Goal: Check status: Check status

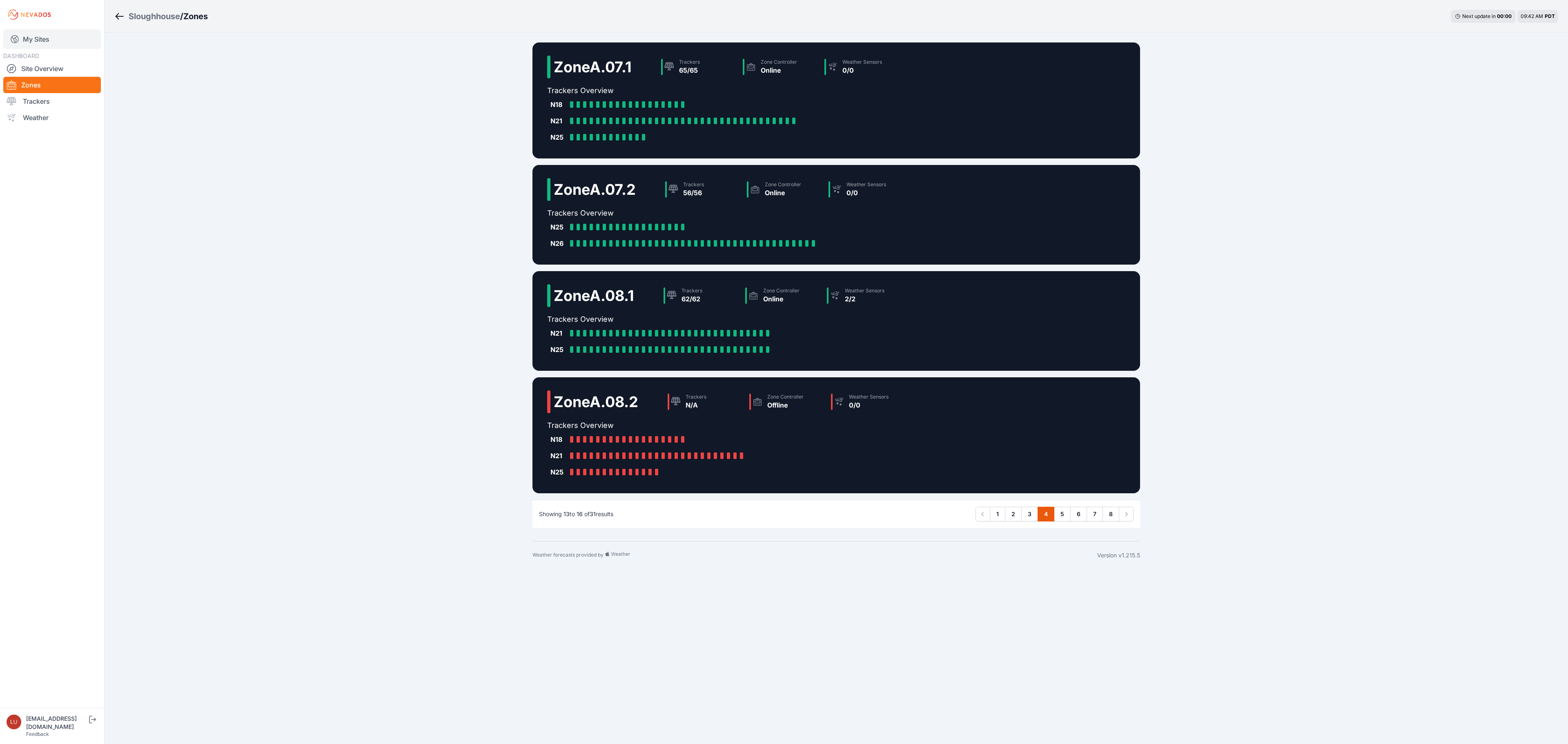
click at [44, 38] on link "My Sites" at bounding box center [52, 39] width 97 height 19
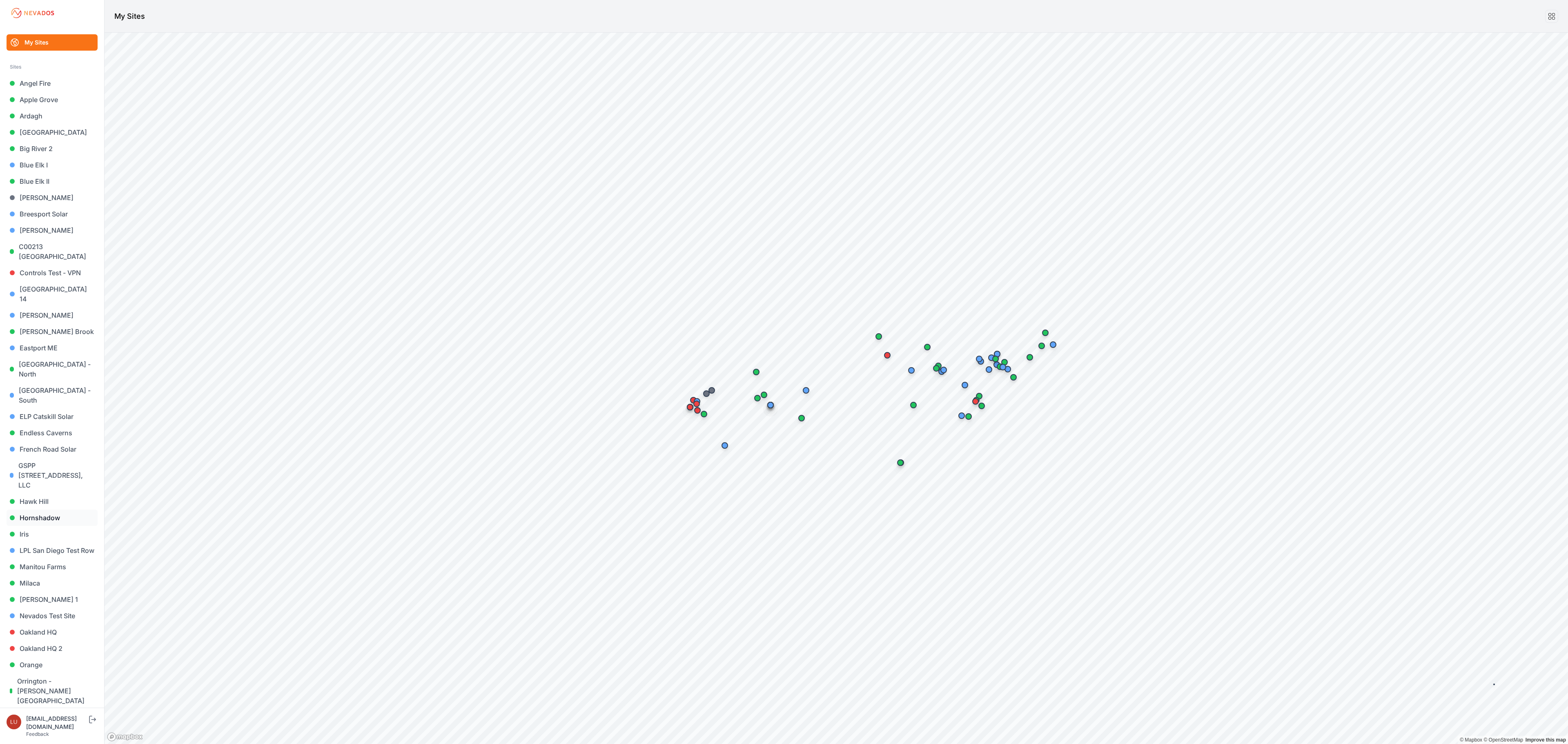
click at [50, 510] on link "Hornshadow" at bounding box center [52, 518] width 91 height 16
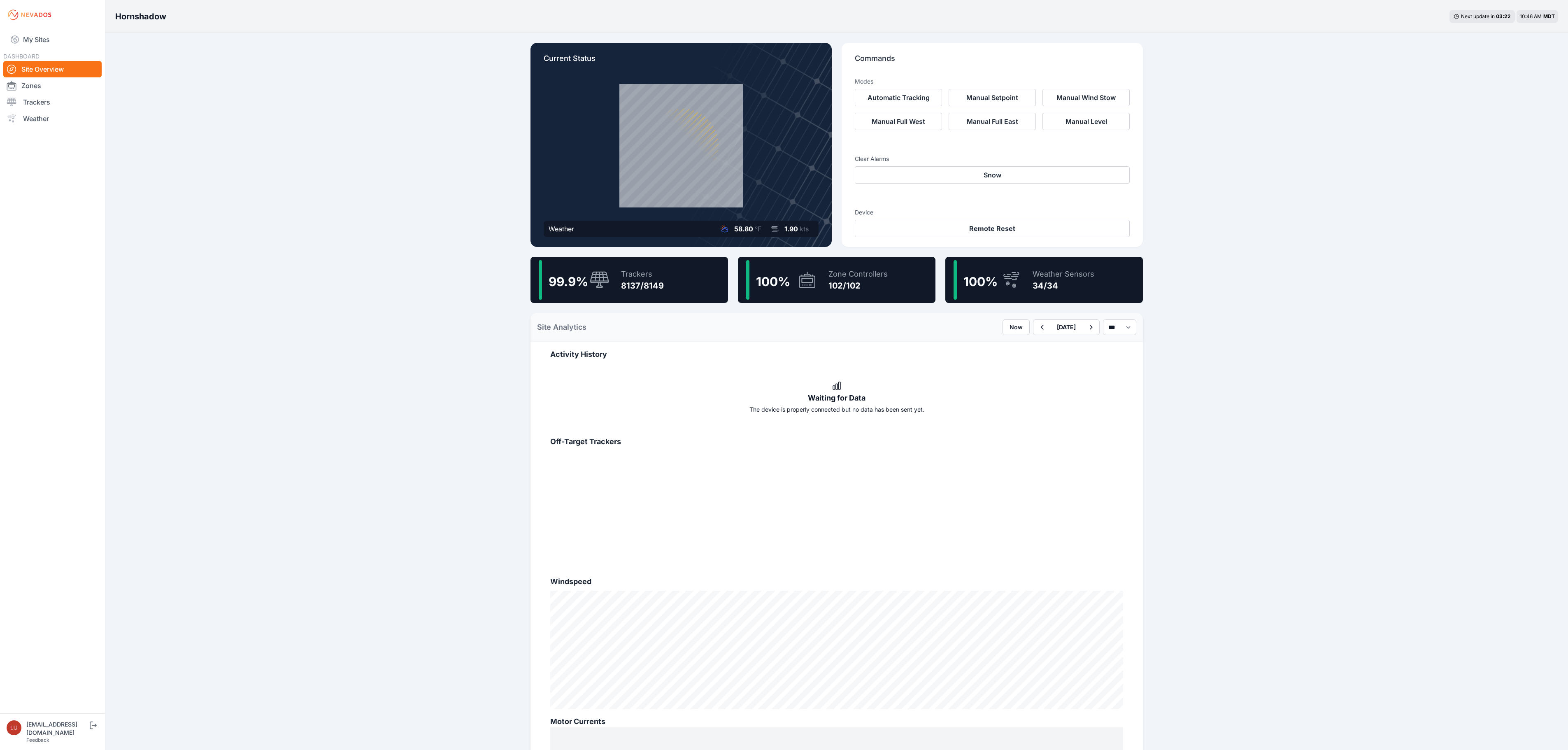
click at [665, 295] on div "99.9 % Trackers 8137/8149" at bounding box center [629, 280] width 198 height 46
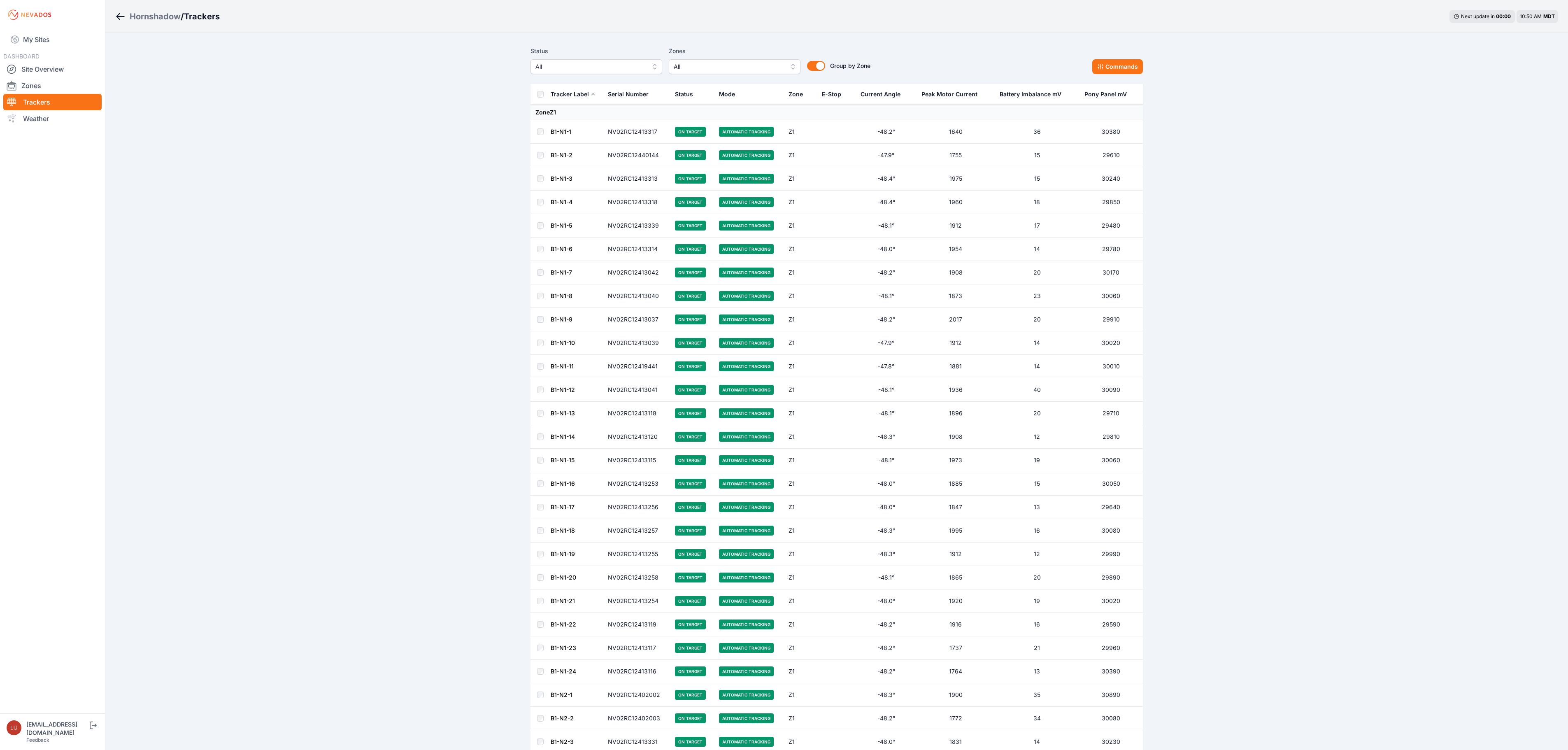
click at [603, 66] on span "All" at bounding box center [591, 67] width 110 height 10
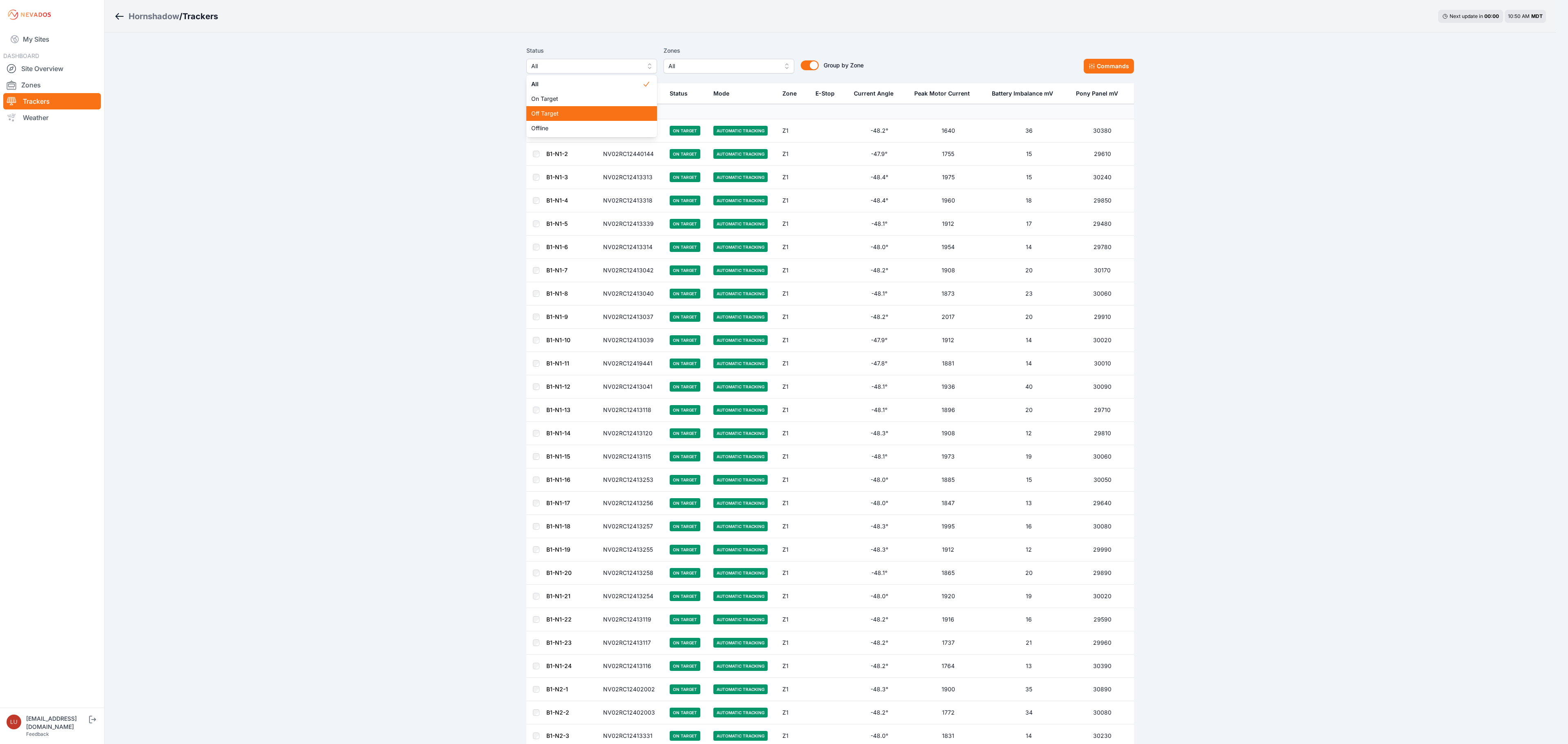
click at [570, 112] on span "Off Target" at bounding box center [587, 113] width 111 height 8
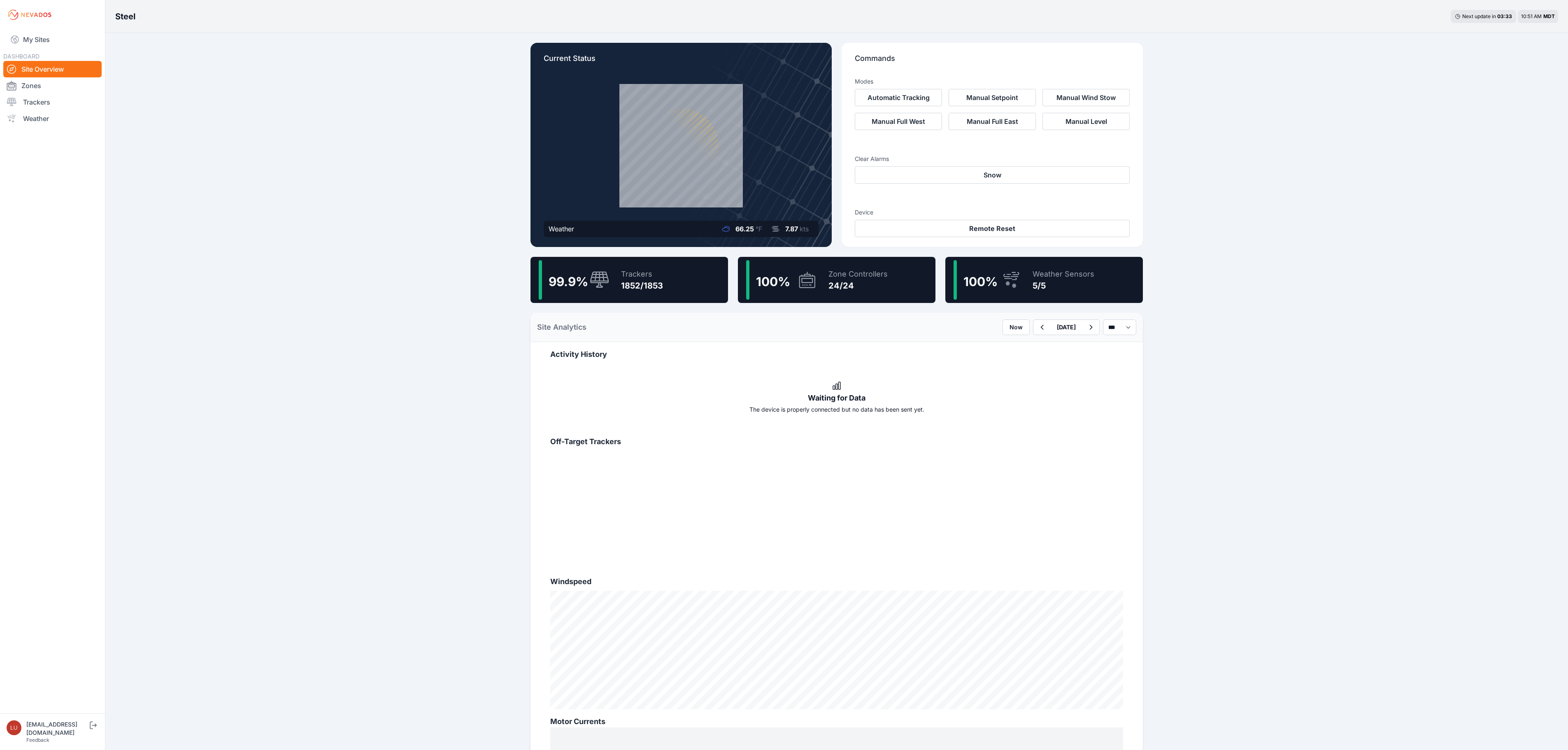
click at [662, 277] on div "Trackers" at bounding box center [642, 274] width 42 height 12
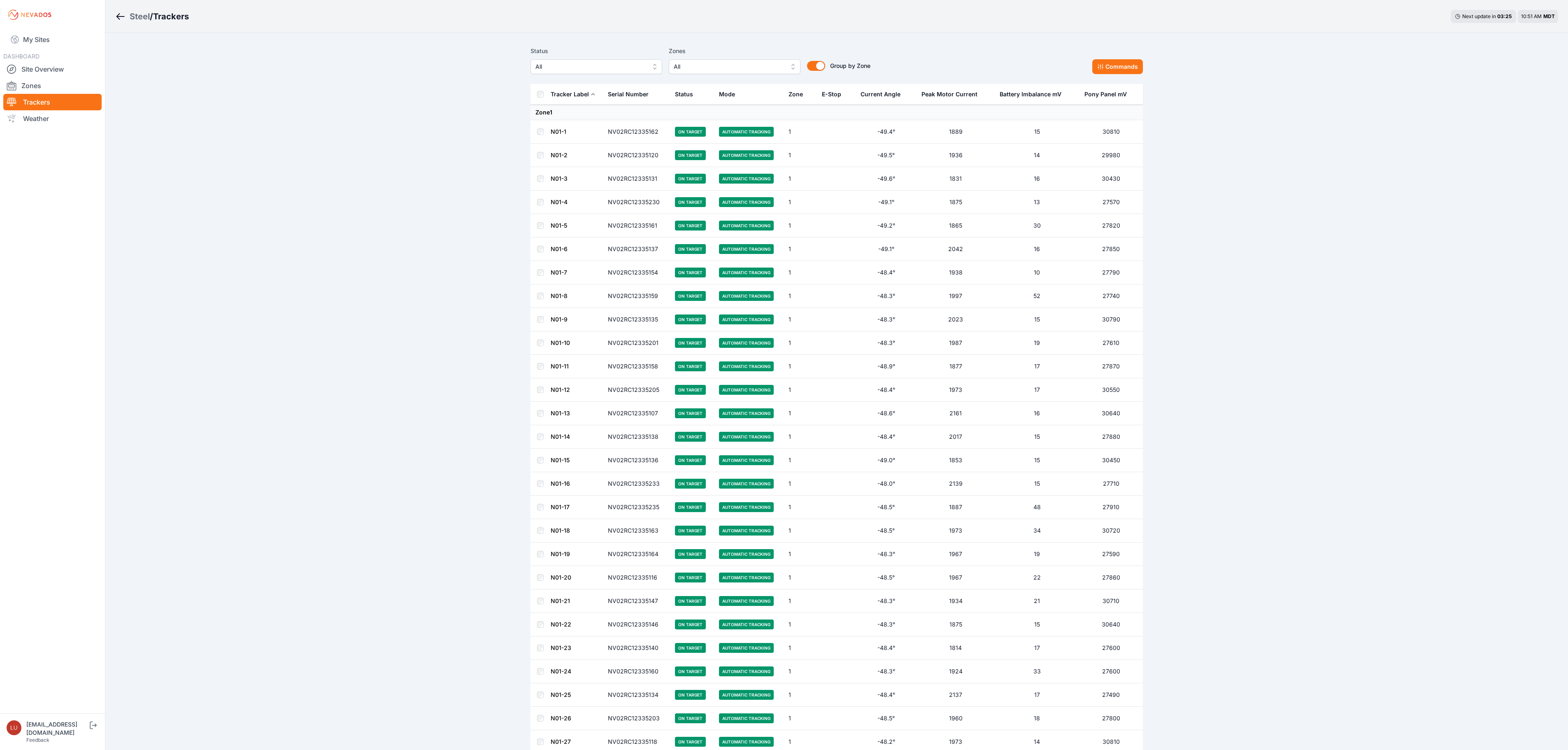
click at [612, 70] on span "All" at bounding box center [591, 67] width 110 height 10
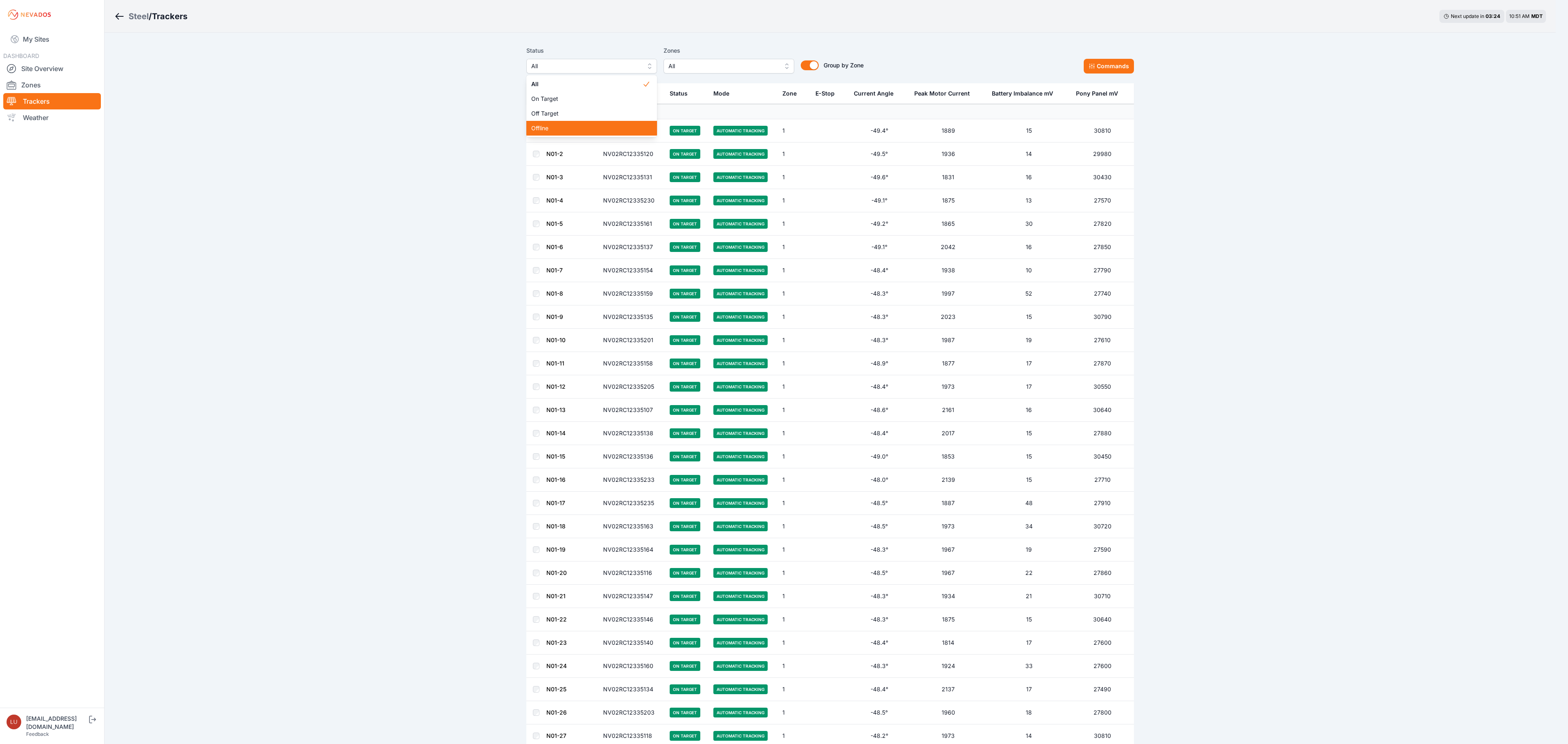
click at [593, 124] on span "Offline" at bounding box center [587, 128] width 111 height 8
